Goal: Transaction & Acquisition: Download file/media

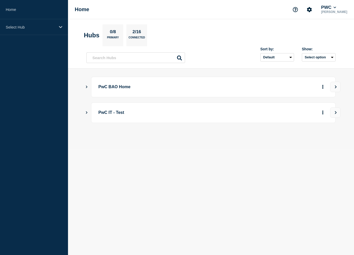
click at [87, 88] on icon "Show Connected Hubs" at bounding box center [86, 86] width 3 height 3
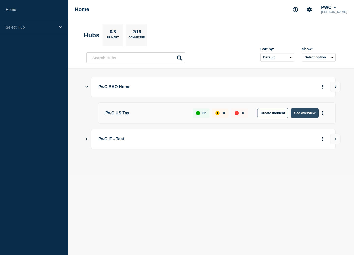
click at [305, 111] on button "See overview" at bounding box center [304, 113] width 27 height 10
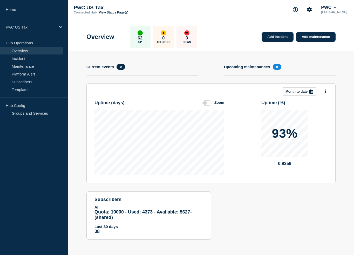
click at [310, 93] on icon at bounding box center [311, 91] width 4 height 4
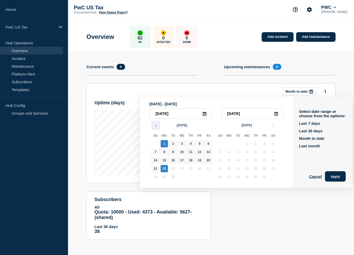
click at [156, 126] on polyline "button" at bounding box center [156, 125] width 2 height 3
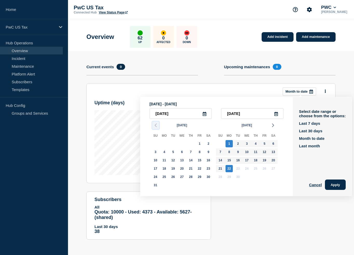
click at [156, 126] on polyline "button" at bounding box center [156, 125] width 2 height 3
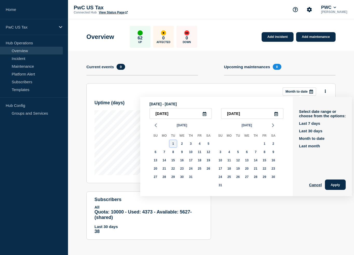
click at [171, 143] on div "1" at bounding box center [172, 143] width 7 height 7
type input "[DATE]"
click at [233, 117] on input "text" at bounding box center [252, 113] width 62 height 11
type input "____-__-__"
click at [278, 115] on icon at bounding box center [276, 114] width 4 height 4
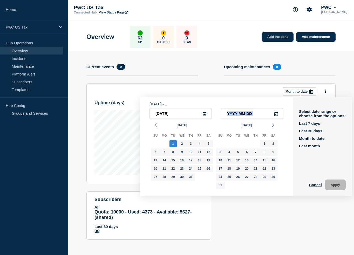
click at [278, 115] on icon at bounding box center [276, 114] width 4 height 4
click at [272, 127] on polyline "button" at bounding box center [273, 125] width 2 height 3
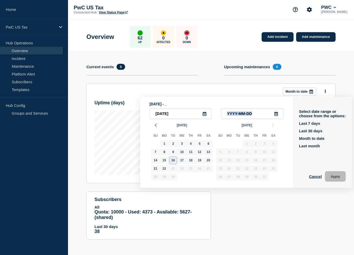
click at [174, 162] on div "16" at bounding box center [172, 160] width 7 height 7
type input "[DATE]"
click at [336, 174] on button "Apply" at bounding box center [335, 176] width 21 height 10
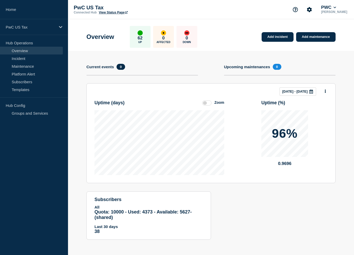
click at [209, 102] on label at bounding box center [206, 102] width 9 height 5
click at [0, 0] on input "Zoom" at bounding box center [0, 0] width 0 height 0
click at [209, 102] on label at bounding box center [206, 102] width 9 height 5
click at [0, 0] on input "Reset" at bounding box center [0, 0] width 0 height 0
click at [209, 102] on label at bounding box center [206, 102] width 9 height 5
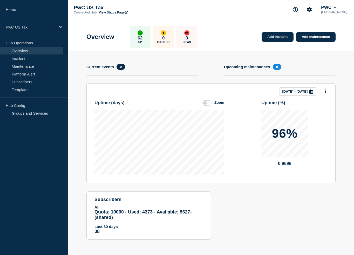
click at [0, 0] on input "Zoom" at bounding box center [0, 0] width 0 height 0
click at [324, 92] on button at bounding box center [325, 91] width 4 height 7
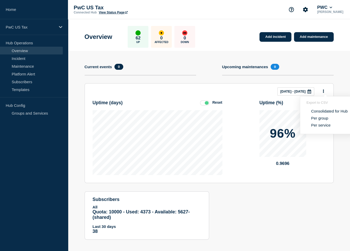
click at [322, 124] on button "Per service" at bounding box center [320, 125] width 23 height 5
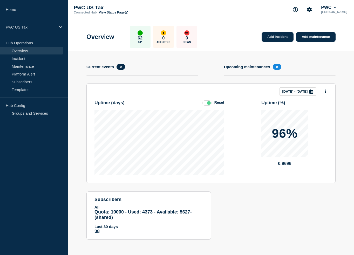
click at [239, 138] on div "Uptime ( days ) Reset Uptime ( % ) 96% 0.9696" at bounding box center [210, 135] width 233 height 79
click at [311, 9] on icon "Account settings" at bounding box center [309, 9] width 5 height 5
click at [268, 17] on div "PwC US Tax Connected Hub View Status Page Account settings Team Members Analyti…" at bounding box center [211, 9] width 286 height 19
click at [23, 59] on link "Incident" at bounding box center [31, 58] width 63 height 8
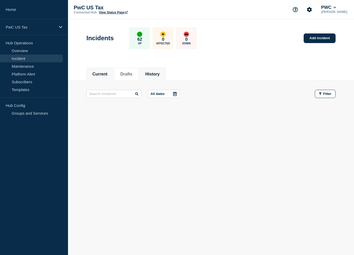
click at [156, 72] on button "History" at bounding box center [152, 74] width 14 height 5
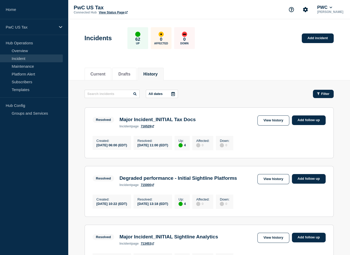
click at [318, 94] on icon "button" at bounding box center [318, 93] width 3 height 3
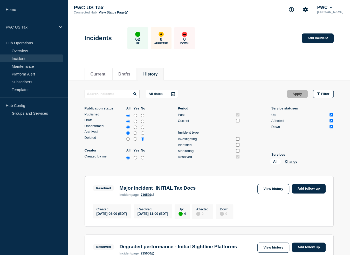
click at [169, 94] on button "All dates" at bounding box center [162, 94] width 32 height 8
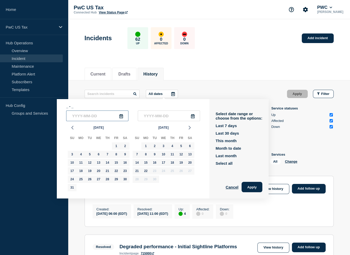
click at [126, 117] on input "text" at bounding box center [97, 115] width 62 height 11
type input "____-__-__"
click at [72, 128] on polyline "button" at bounding box center [73, 127] width 2 height 3
click at [91, 144] on div "1" at bounding box center [89, 145] width 7 height 7
type input "[DATE]"
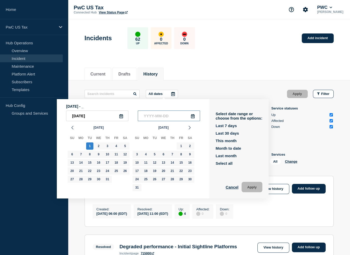
click at [174, 114] on input "text" at bounding box center [169, 115] width 62 height 11
type input "____-__-__"
click at [189, 128] on icon "button" at bounding box center [190, 128] width 6 height 6
click at [154, 162] on div "16" at bounding box center [154, 162] width 7 height 7
type input "[DATE]"
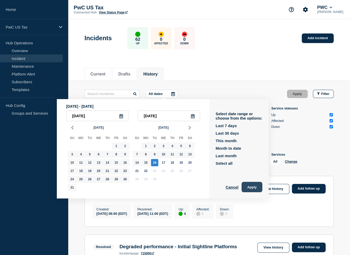
click at [252, 186] on button "Apply" at bounding box center [251, 187] width 21 height 10
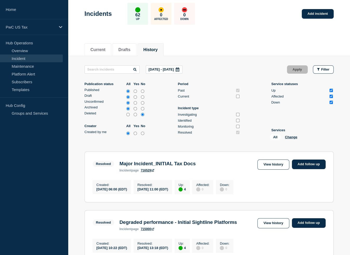
scroll to position [26, 0]
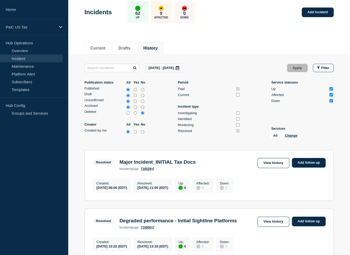
click at [329, 89] on input "Up" at bounding box center [330, 88] width 3 height 3
click at [299, 69] on button "Apply" at bounding box center [297, 68] width 21 height 8
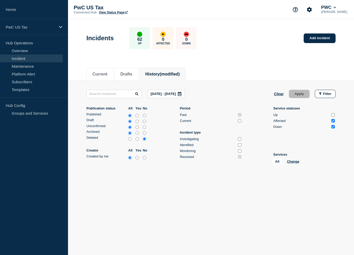
click at [334, 115] on input "Up" at bounding box center [332, 114] width 3 height 3
checkbox input "true"
click at [303, 92] on button "Apply" at bounding box center [299, 94] width 21 height 8
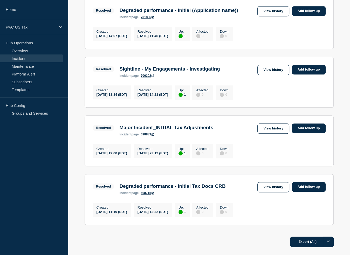
scroll to position [540, 0]
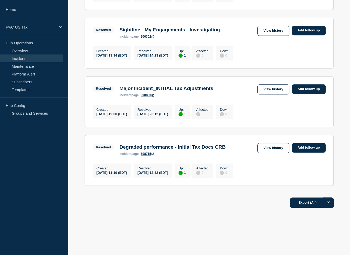
click at [313, 197] on div "Export (All)" at bounding box center [209, 201] width 249 height 15
click at [315, 204] on button "Export (All)" at bounding box center [312, 202] width 44 height 10
